Goal: Task Accomplishment & Management: Use online tool/utility

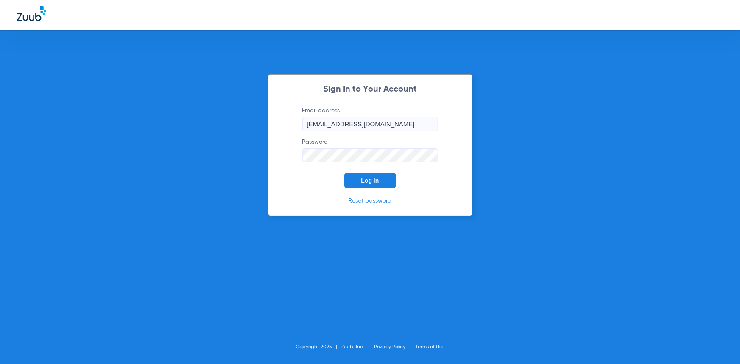
click at [390, 177] on button "Log In" at bounding box center [370, 180] width 52 height 15
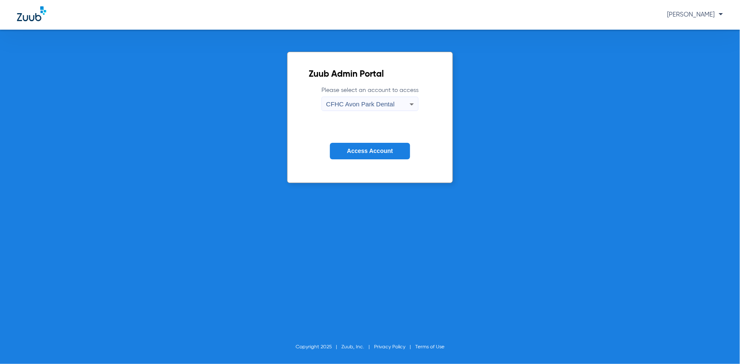
click at [350, 108] on div "CFHC Avon Park Dental" at bounding box center [368, 104] width 84 height 14
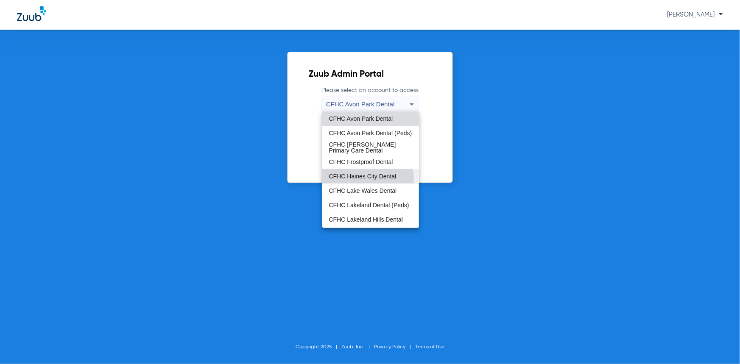
click at [367, 178] on span "CFHC Haines City Dental" at bounding box center [362, 177] width 67 height 6
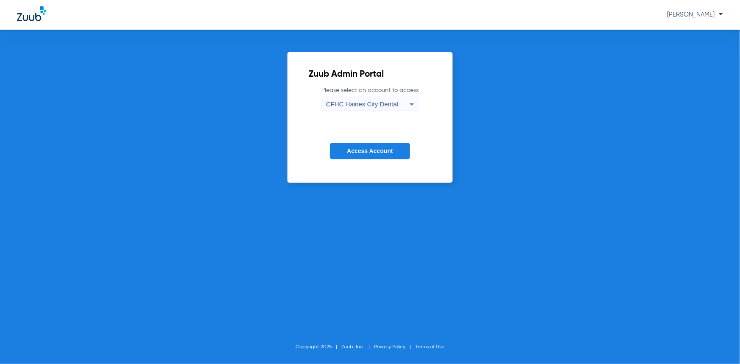
click at [360, 151] on span "Access Account" at bounding box center [370, 151] width 46 height 7
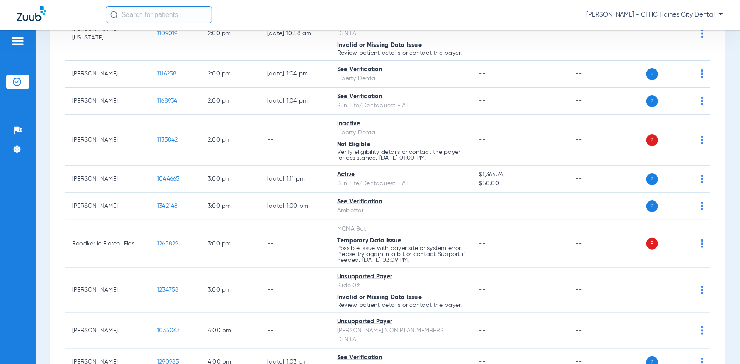
scroll to position [991, 0]
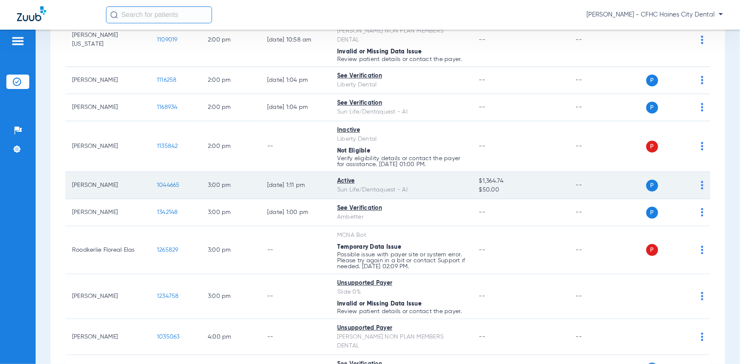
click at [174, 172] on td "1044665" at bounding box center [175, 185] width 51 height 27
click at [176, 182] on span "1044665" at bounding box center [168, 185] width 23 height 6
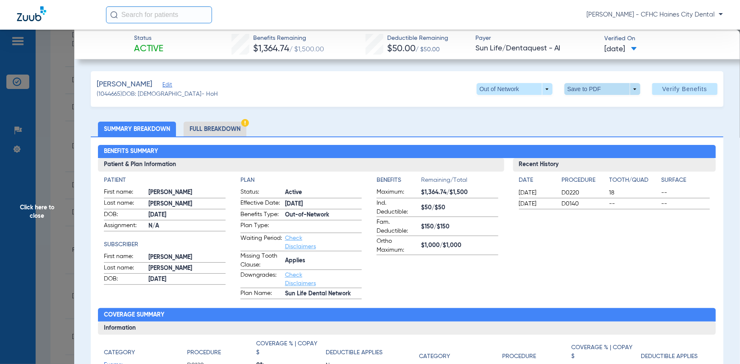
click at [594, 87] on span at bounding box center [602, 89] width 20 height 20
click at [583, 109] on button "insert_drive_file Save to PDF" at bounding box center [592, 106] width 64 height 17
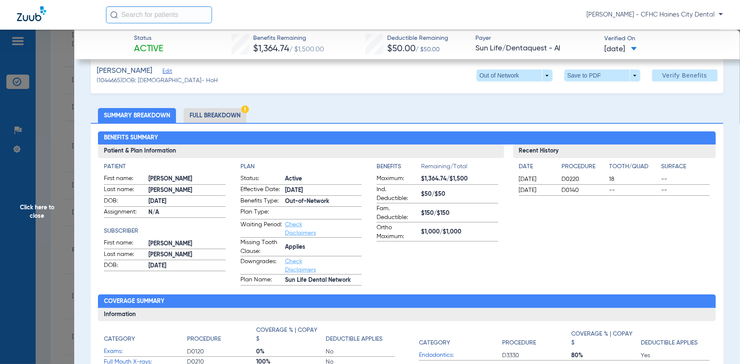
scroll to position [0, 0]
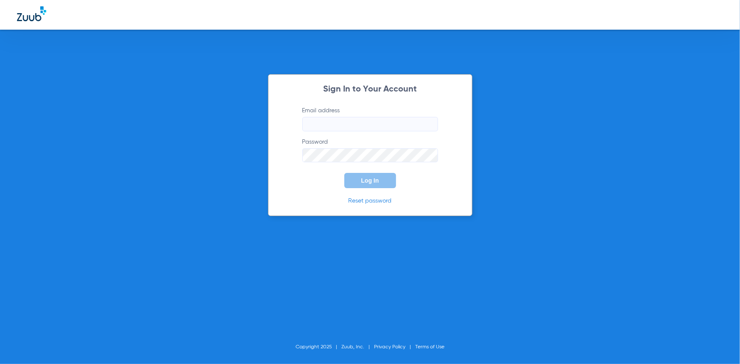
type input "[EMAIL_ADDRESS][DOMAIN_NAME]"
